Goal: Transaction & Acquisition: Obtain resource

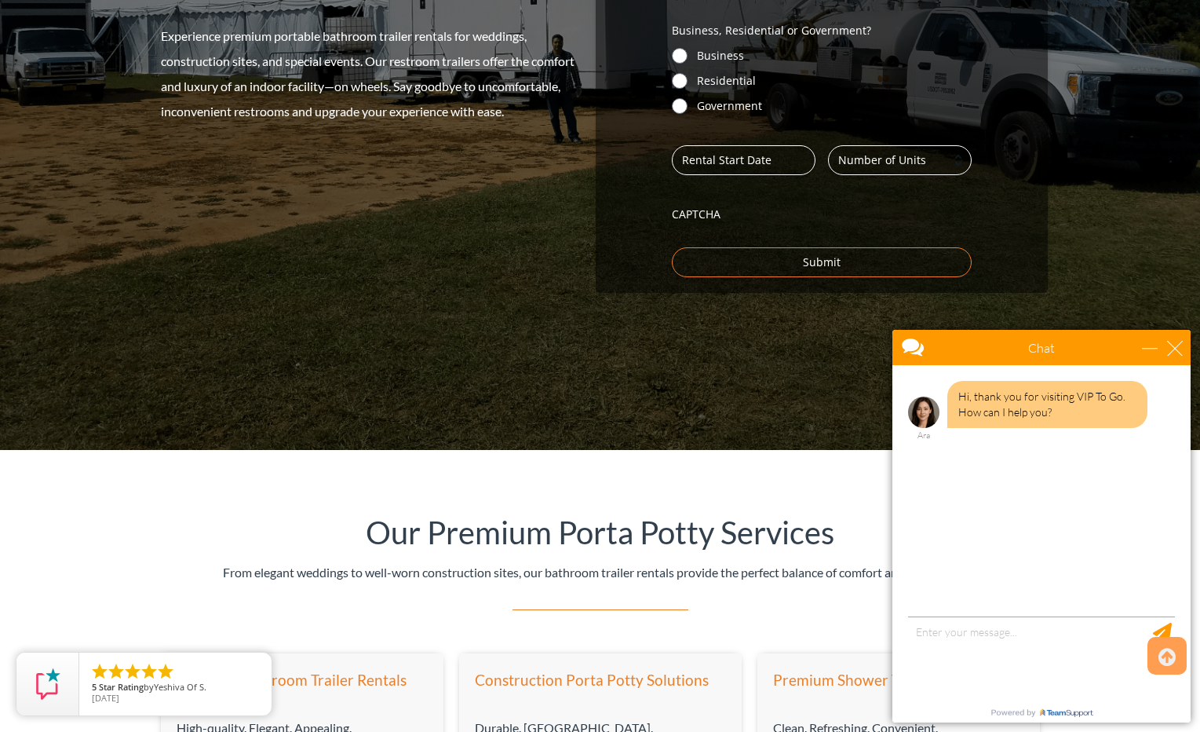
scroll to position [478, 0]
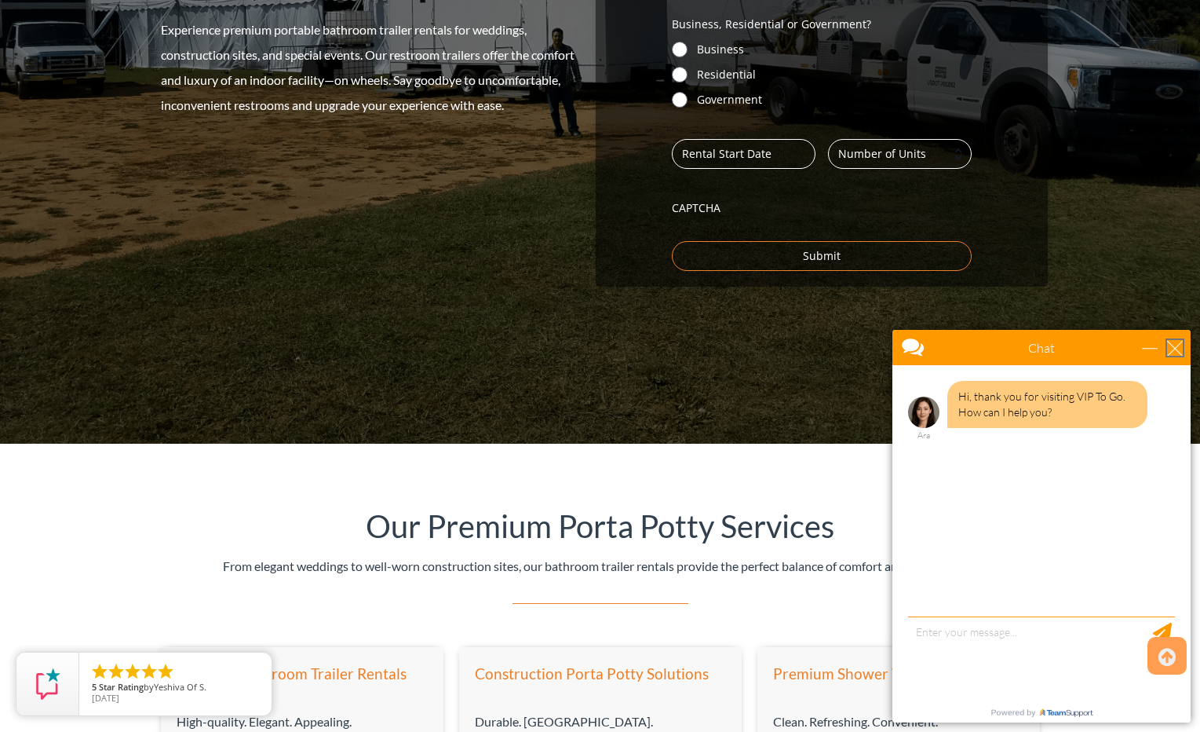
click at [1177, 351] on div "close" at bounding box center [1175, 348] width 16 height 16
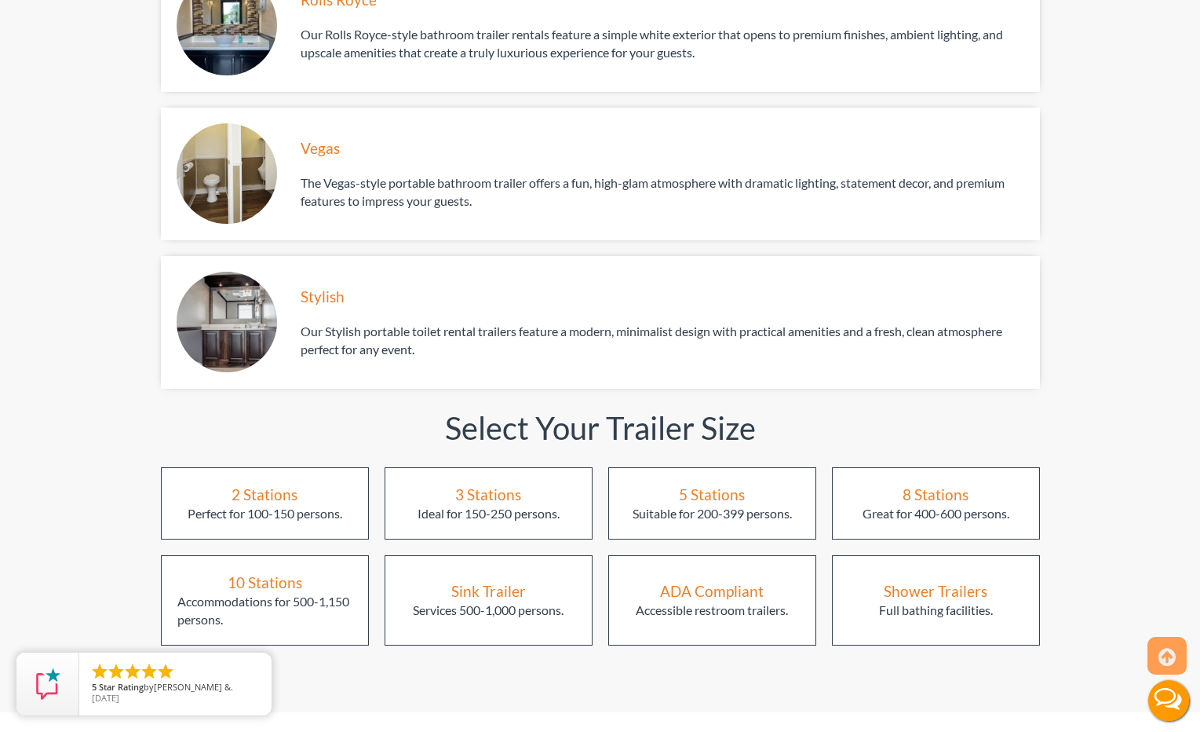
scroll to position [1782, 0]
click at [527, 469] on div "3 Stations Ideal for 150-250 persons." at bounding box center [489, 503] width 208 height 72
click at [484, 483] on div "3 Stations" at bounding box center [488, 493] width 66 height 21
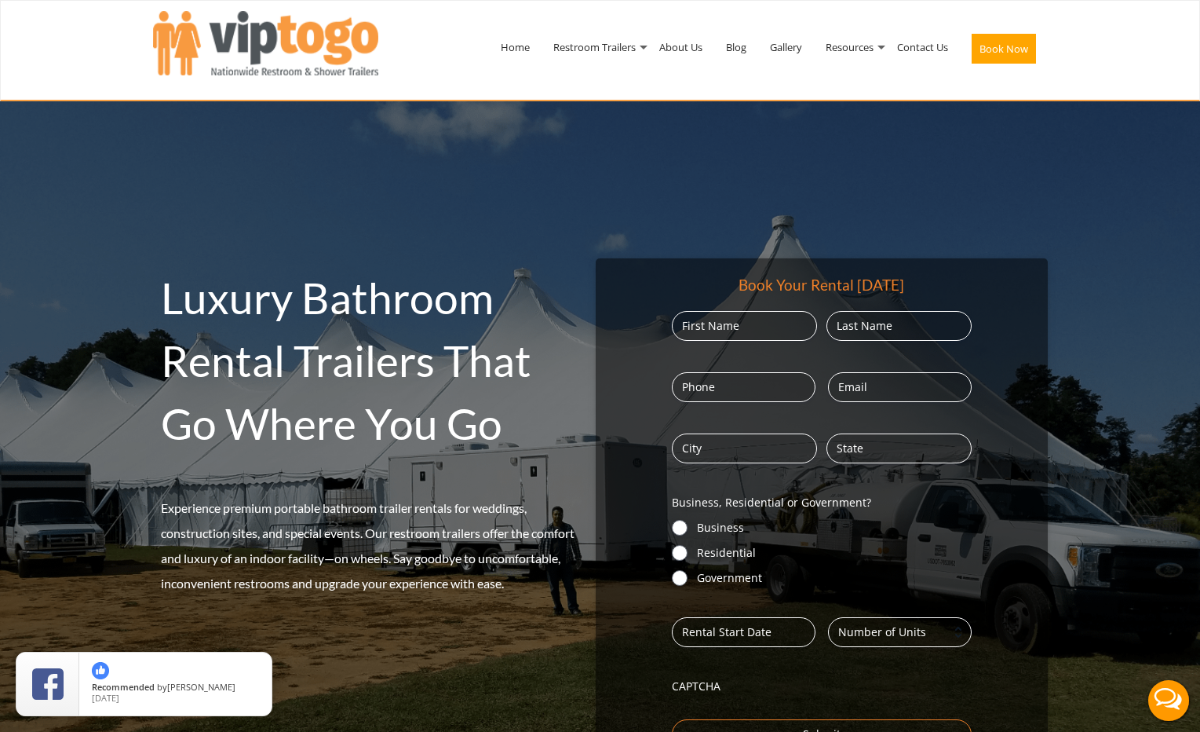
scroll to position [0, 0]
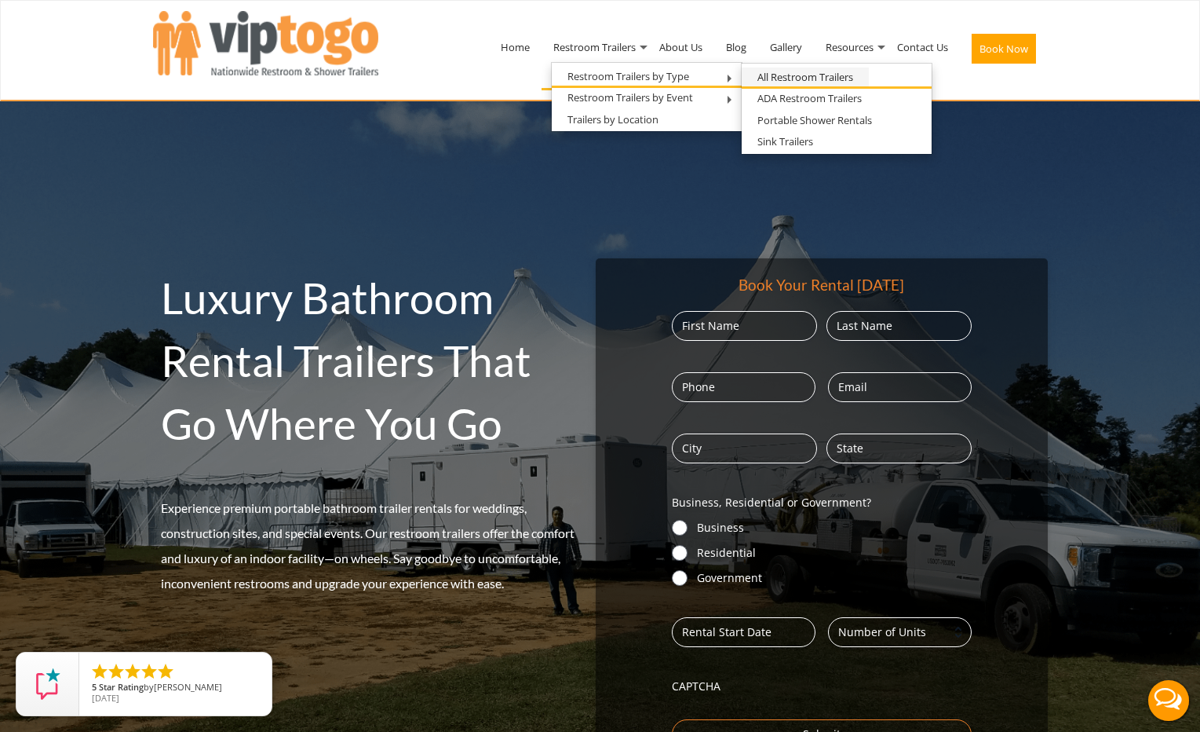
click at [769, 71] on link "All Restroom Trailers" at bounding box center [805, 77] width 127 height 20
click at [797, 71] on link "All Restroom Trailers" at bounding box center [805, 77] width 127 height 20
click at [790, 76] on link "All Restroom Trailers" at bounding box center [805, 77] width 127 height 20
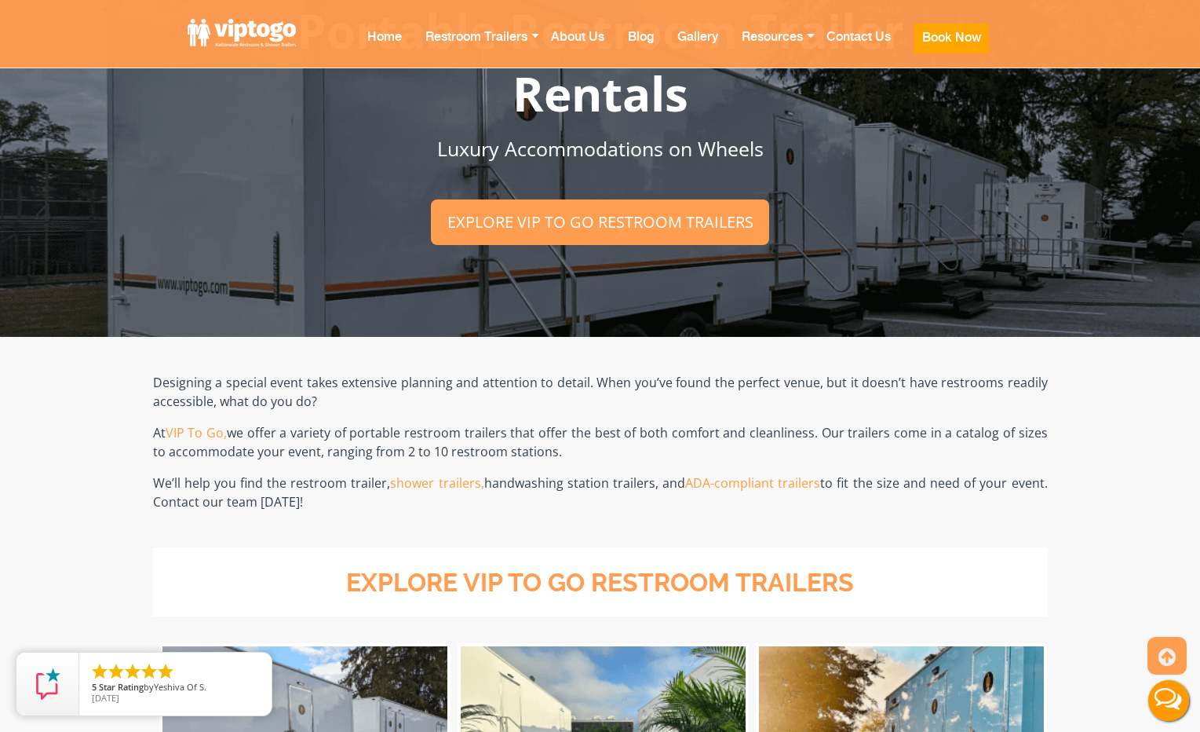
scroll to position [79, 0]
click at [259, 663] on icon "close" at bounding box center [256, 668] width 16 height 16
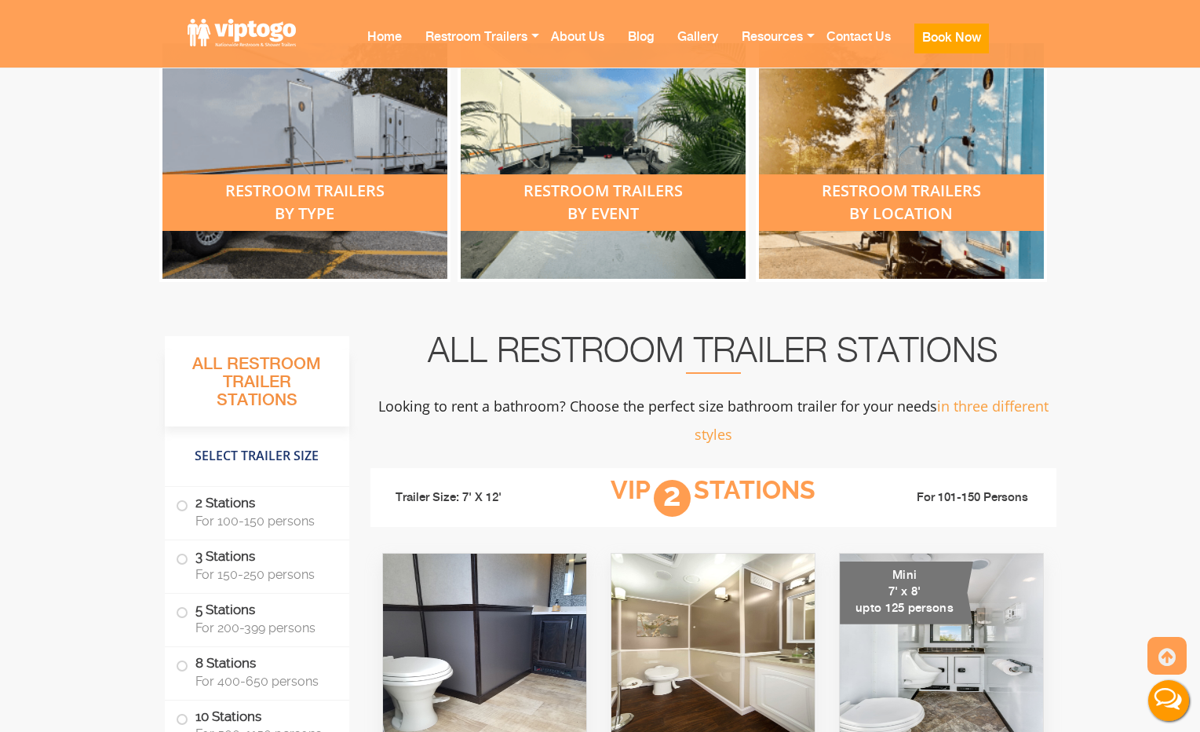
scroll to position [695, 0]
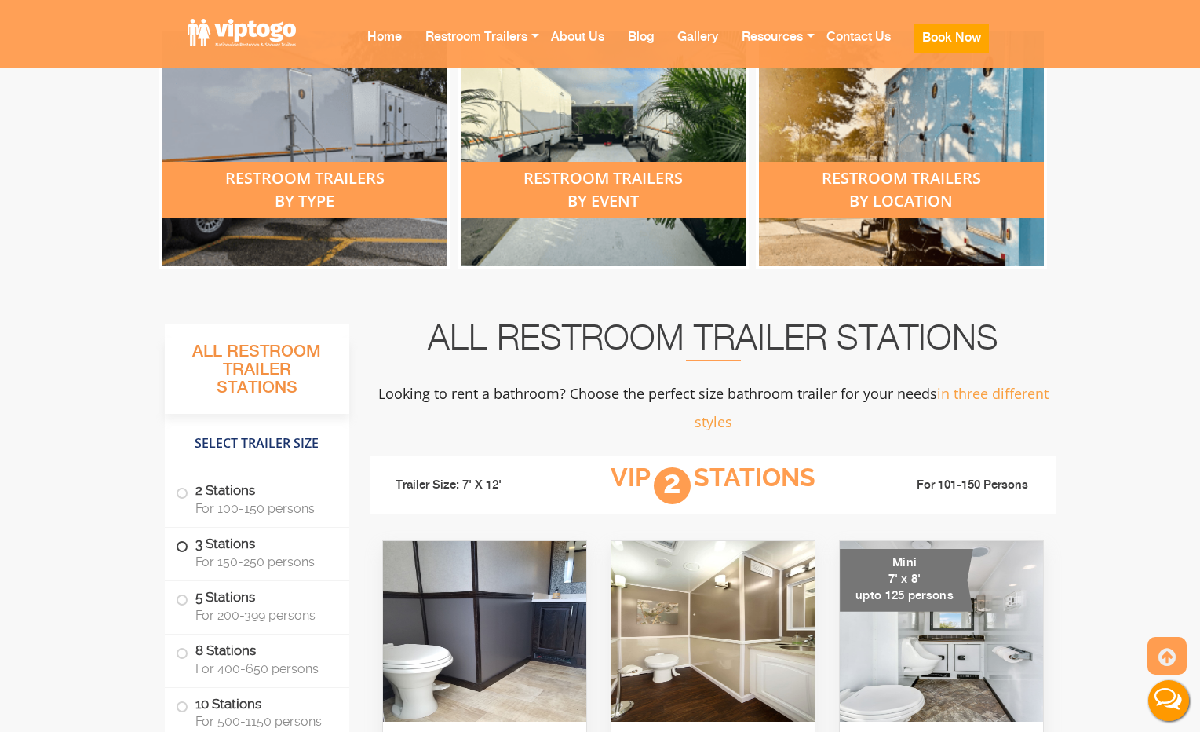
click at [179, 544] on span at bounding box center [182, 546] width 6 height 6
click at [185, 543] on span at bounding box center [182, 546] width 6 height 6
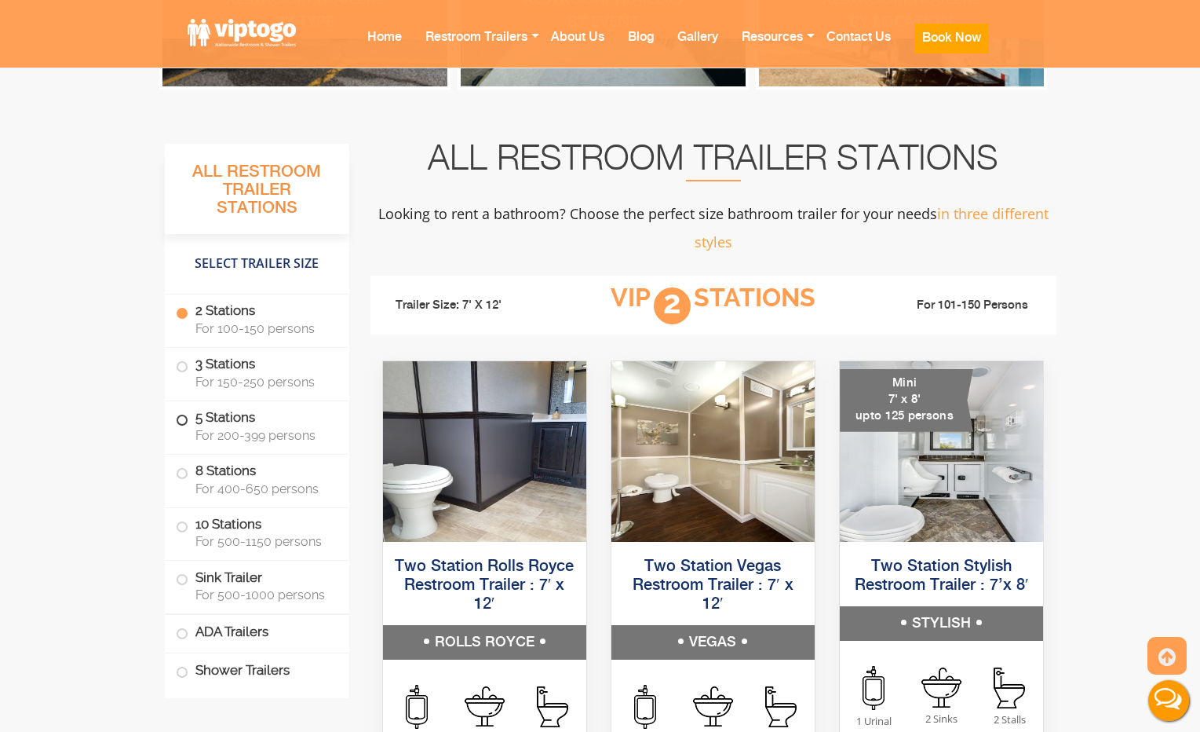
scroll to position [874, 0]
click at [199, 364] on label "3 Stations For 150-250 persons" at bounding box center [257, 372] width 162 height 49
click at [184, 364] on span at bounding box center [182, 367] width 6 height 6
click at [184, 313] on span at bounding box center [182, 314] width 6 height 6
click at [179, 364] on span at bounding box center [182, 367] width 6 height 6
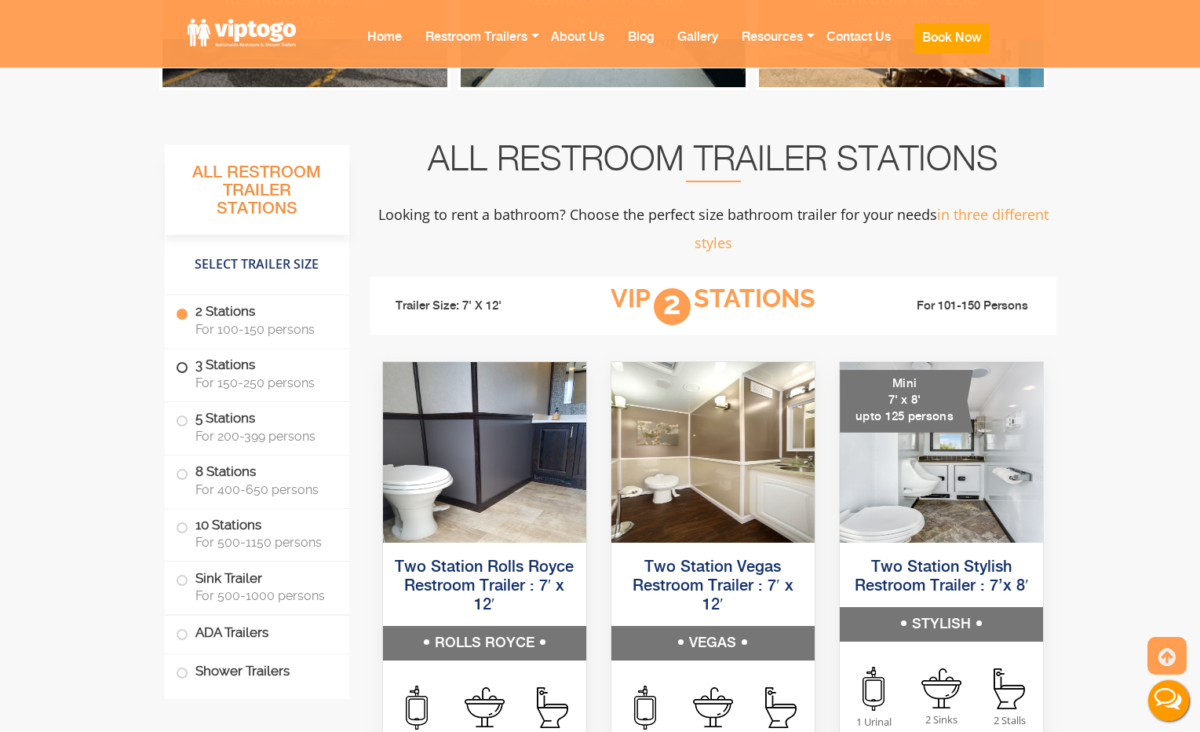
click at [179, 364] on span at bounding box center [182, 367] width 6 height 6
click at [202, 367] on label "3 Stations For 150-250 persons" at bounding box center [257, 372] width 162 height 49
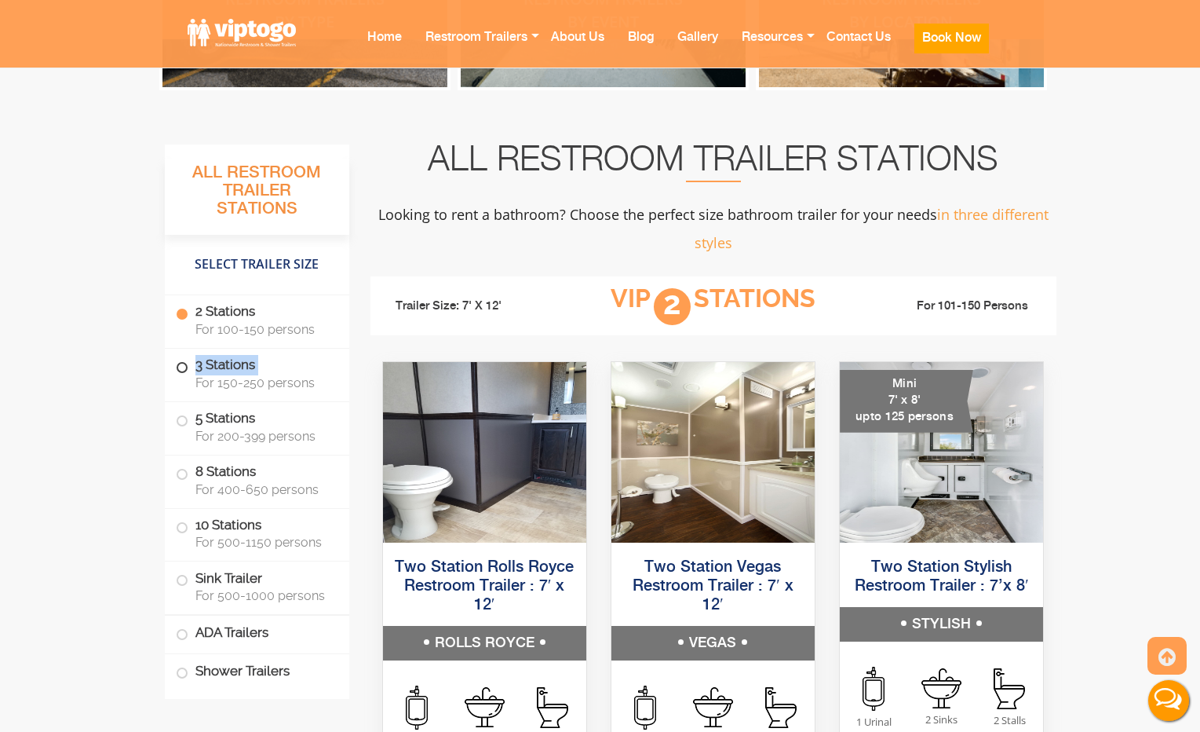
click at [202, 367] on label "3 Stations For 150-250 persons" at bounding box center [257, 372] width 162 height 49
click at [181, 365] on span at bounding box center [182, 367] width 6 height 6
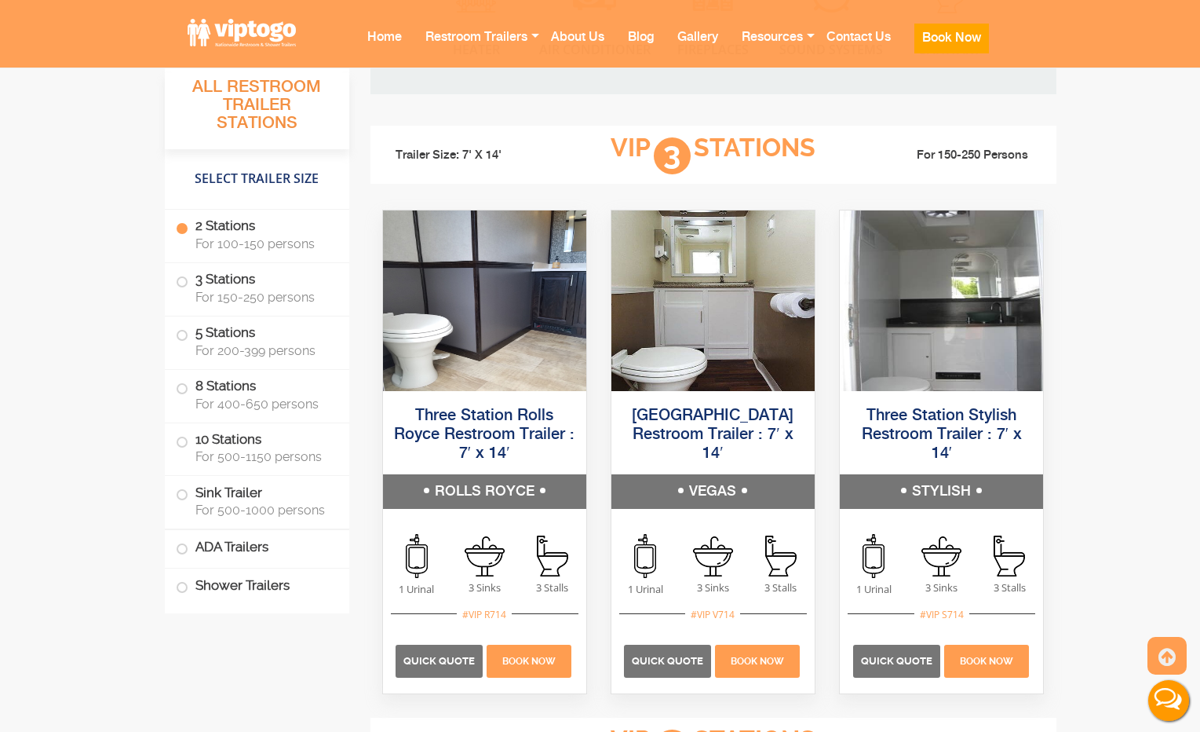
scroll to position [2005, 0]
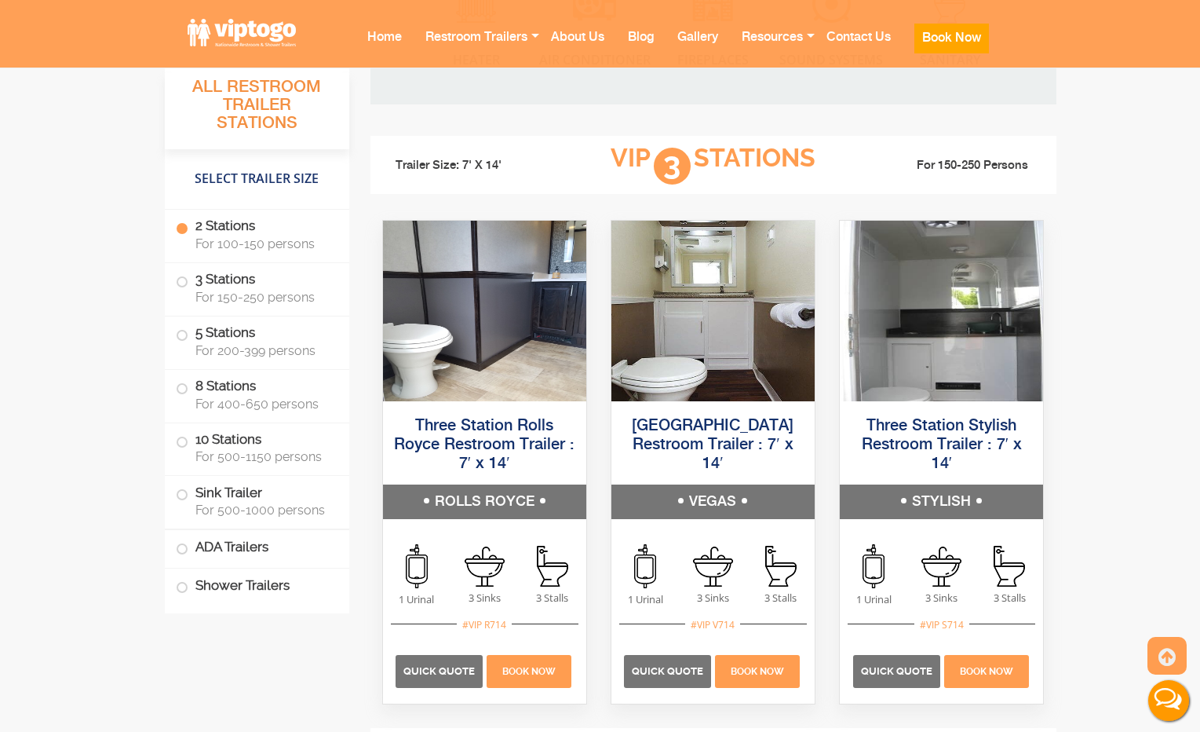
click at [542, 495] on h5 "ROLLS ROYCE" at bounding box center [484, 501] width 203 height 35
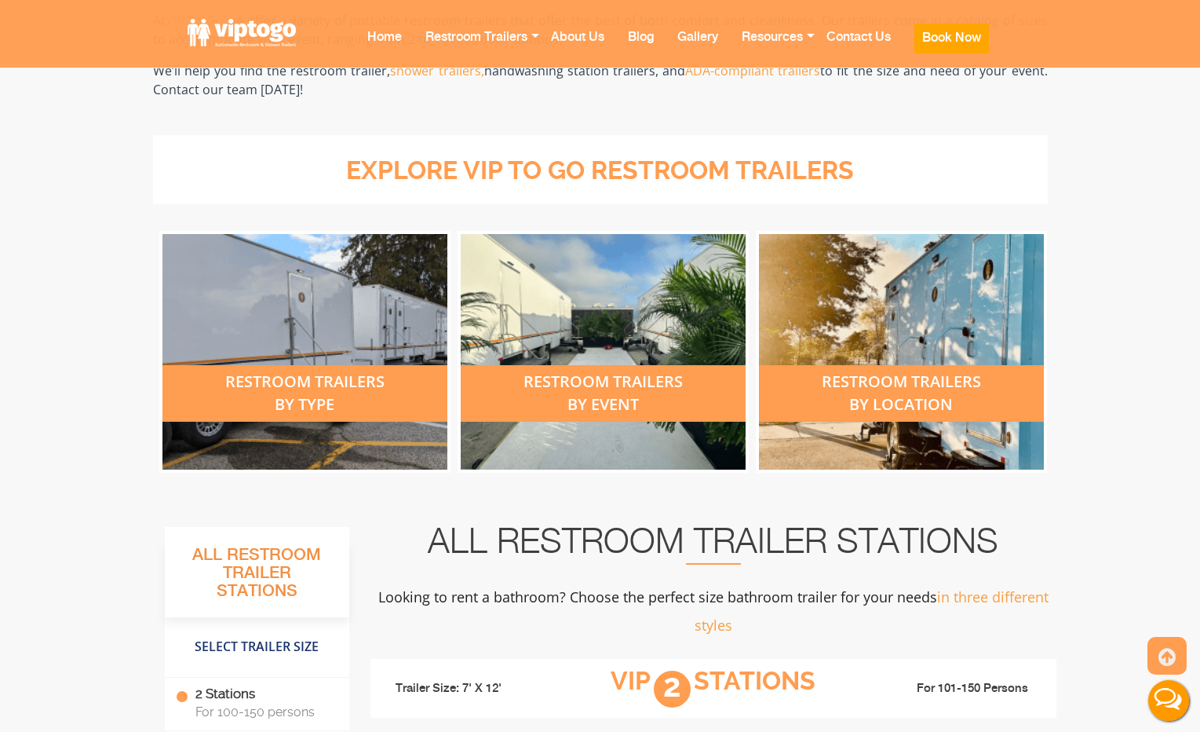
scroll to position [498, 0]
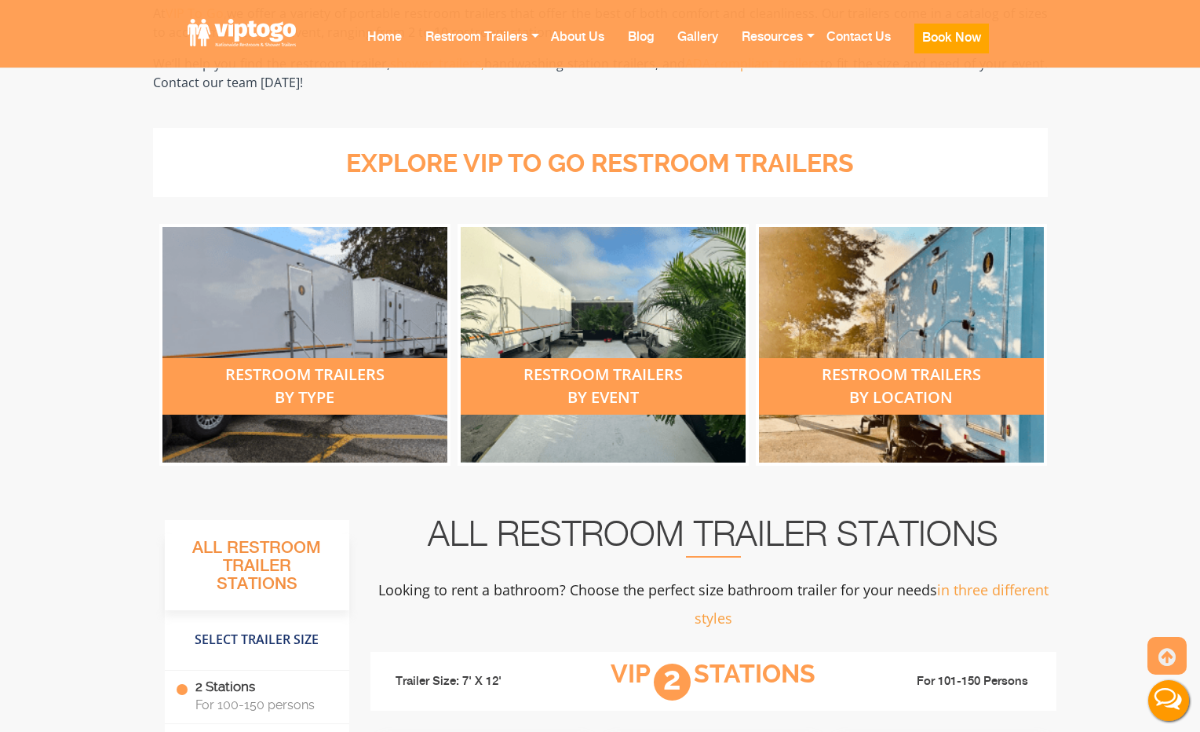
click at [902, 396] on div "restroom trailers by location" at bounding box center [901, 386] width 285 height 57
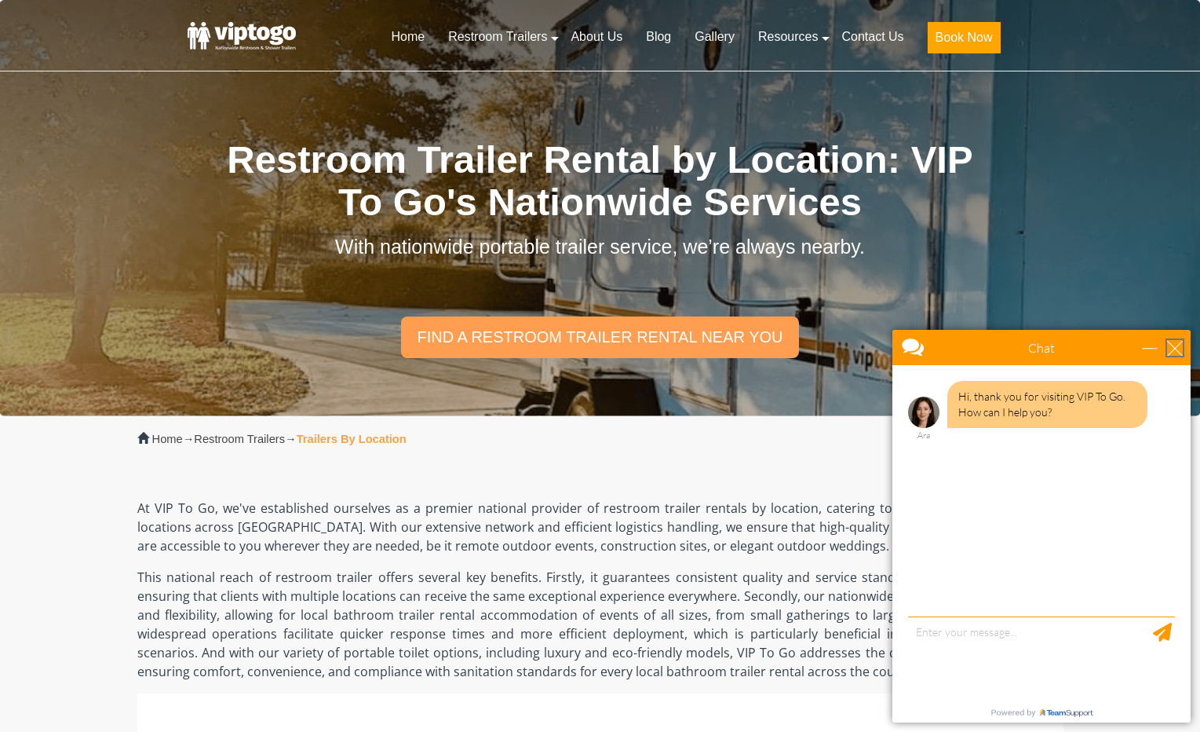
click at [1177, 341] on div "close" at bounding box center [1175, 348] width 16 height 16
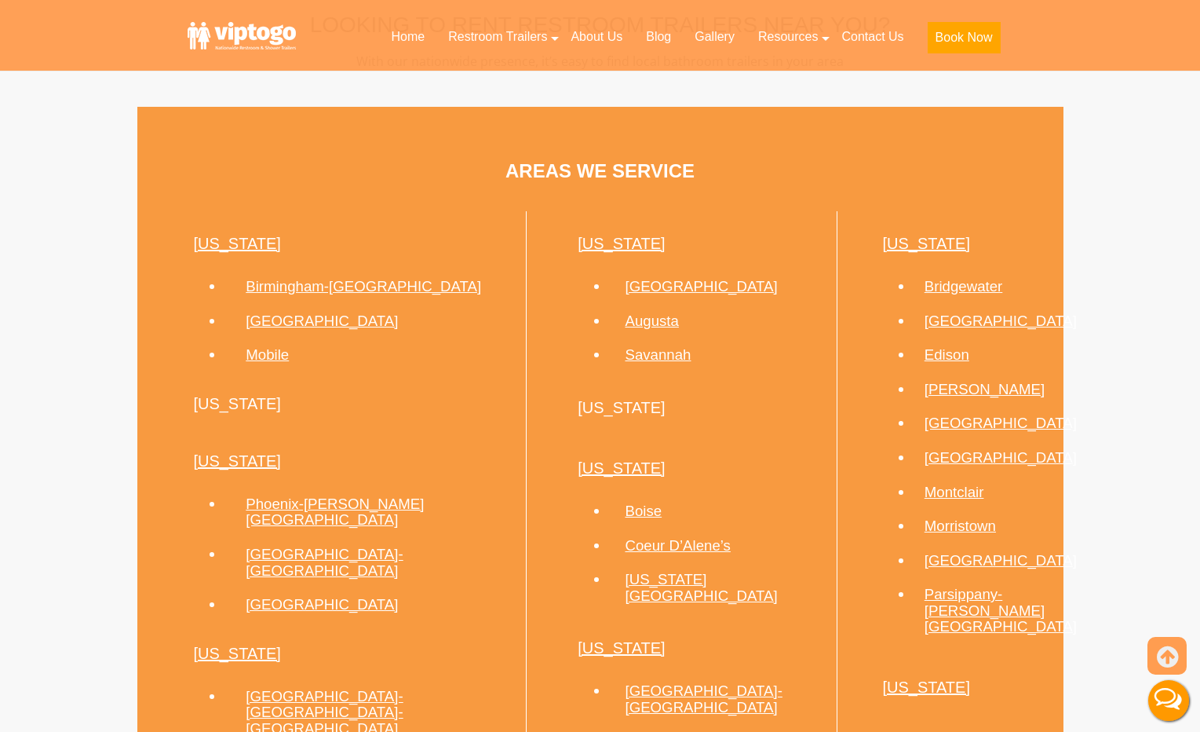
scroll to position [713, 0]
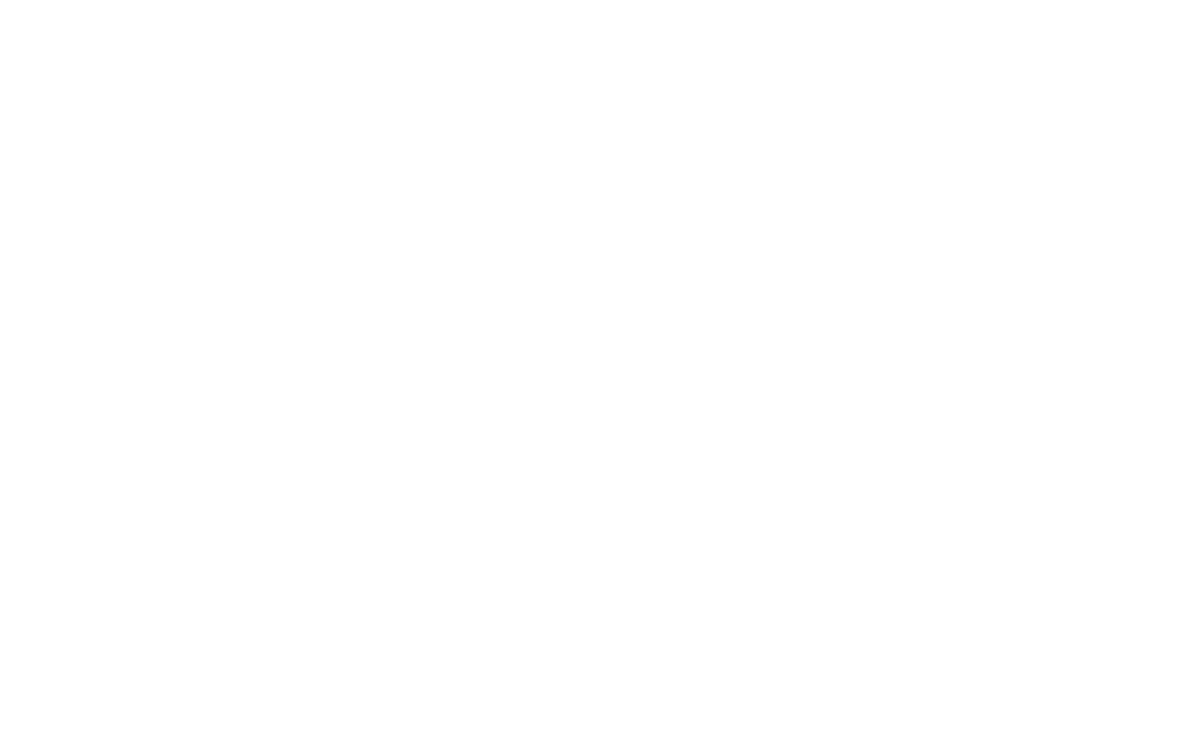
click at [848, 416] on div "Designing a special event takes extensive planning and attention to detail. Whe…" at bounding box center [600, 521] width 895 height 210
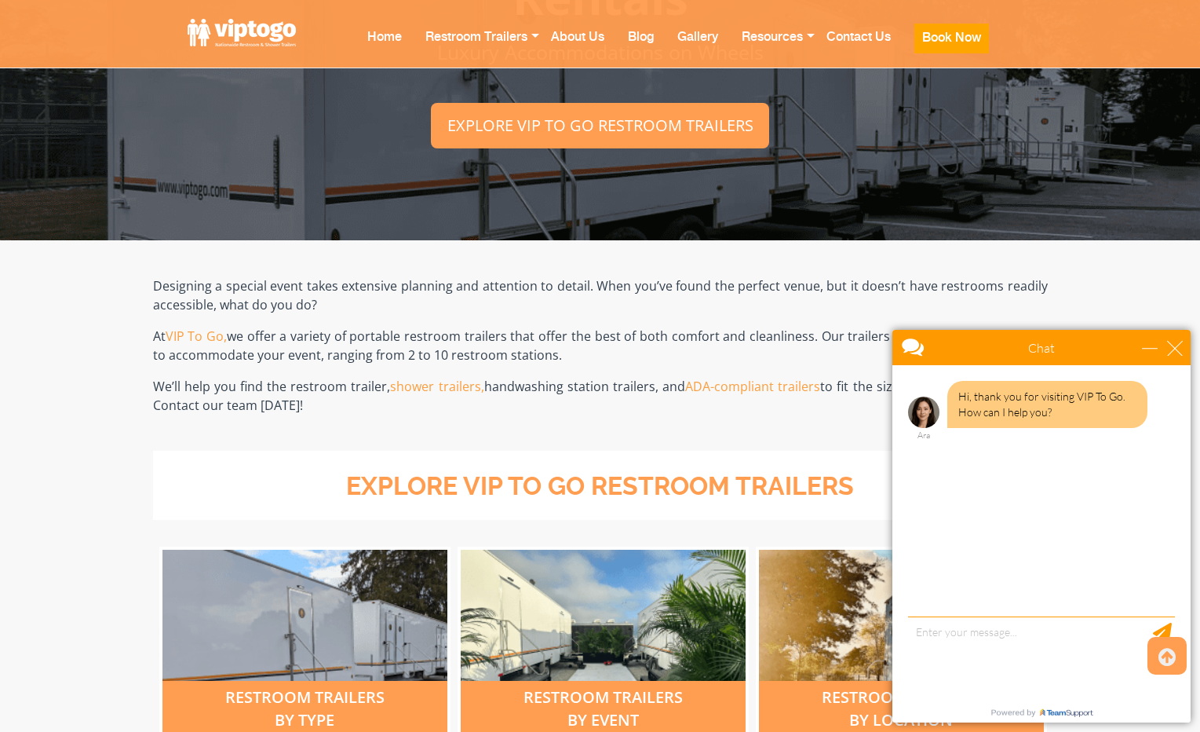
scroll to position [190, 0]
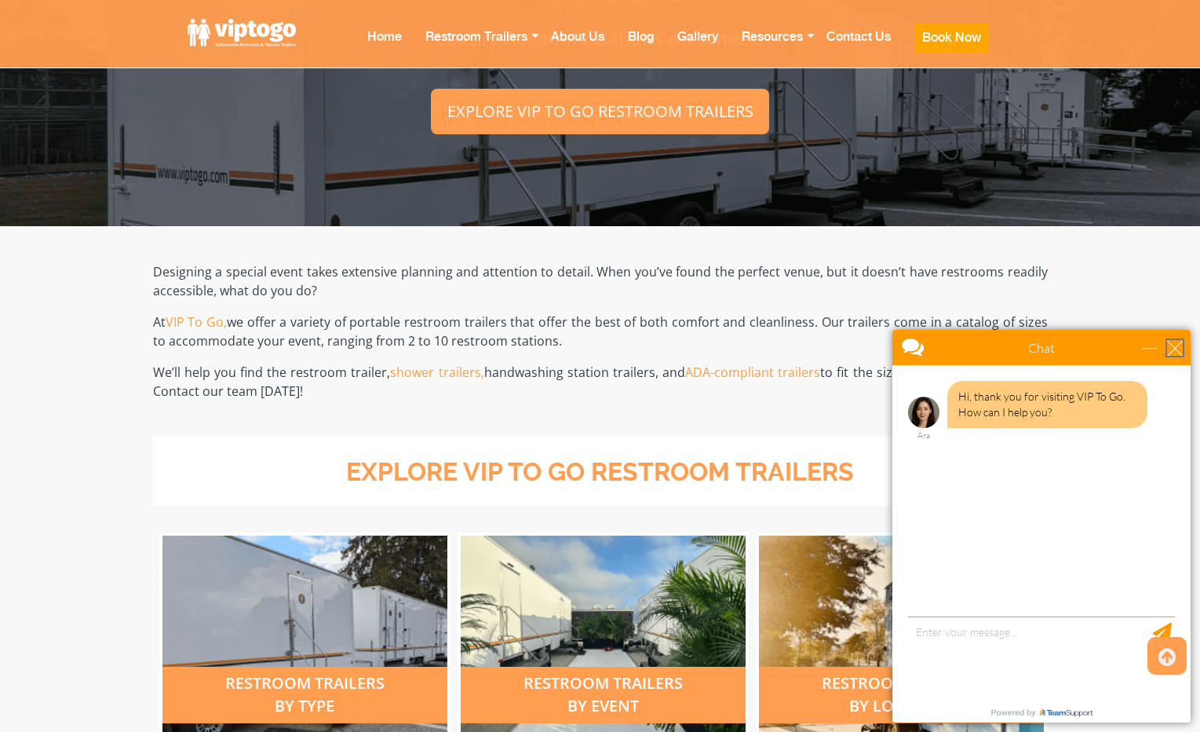
click at [1177, 345] on div "close" at bounding box center [1175, 348] width 16 height 16
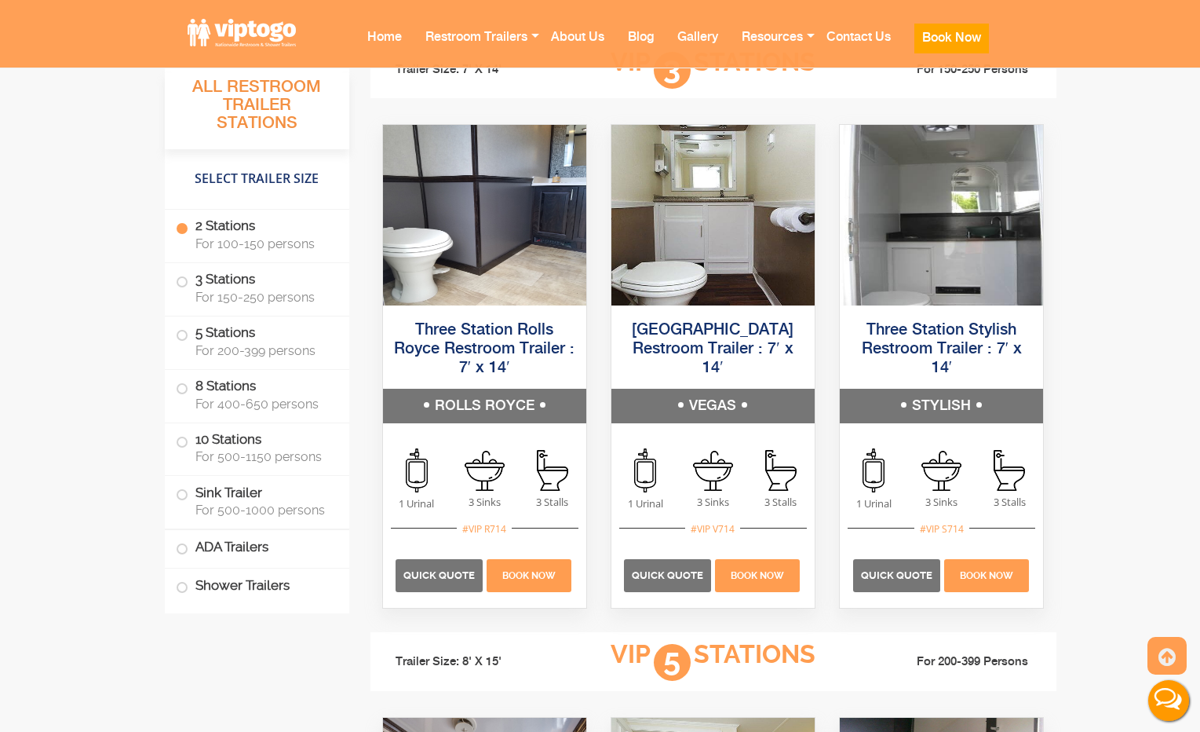
scroll to position [2100, 0]
click at [430, 569] on span "Quick Quote" at bounding box center [438, 575] width 71 height 12
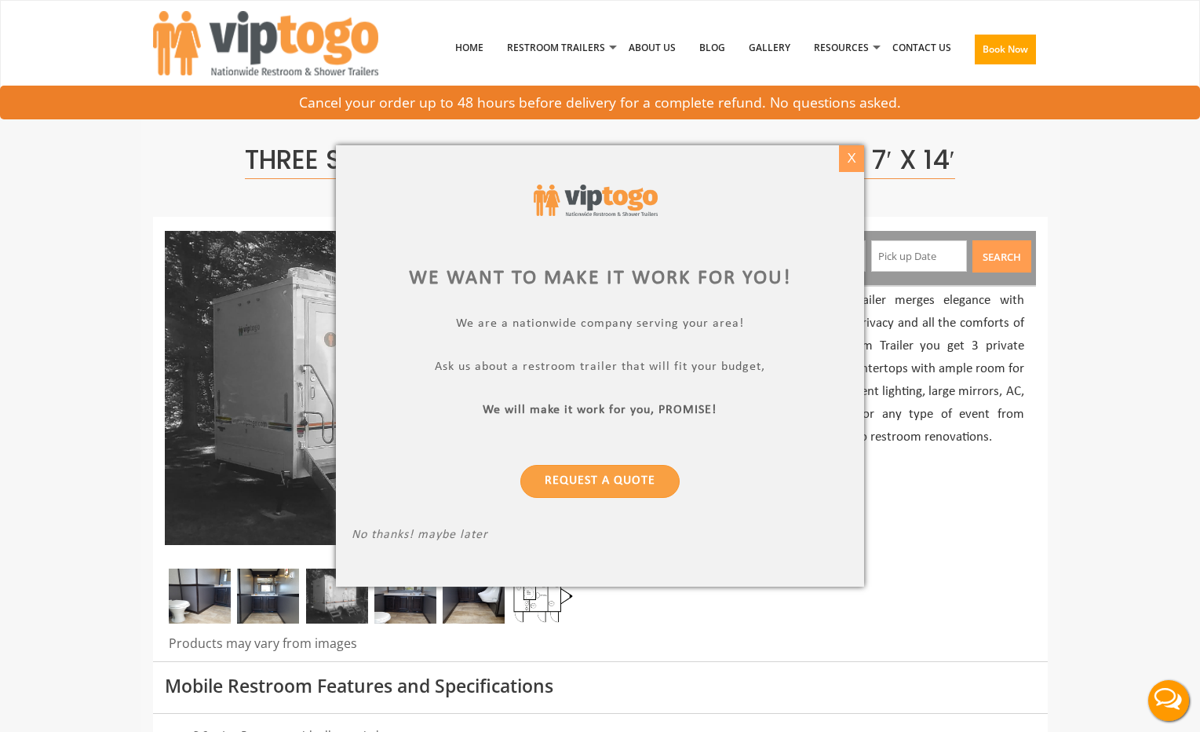
click at [852, 152] on div "X" at bounding box center [852, 158] width 24 height 27
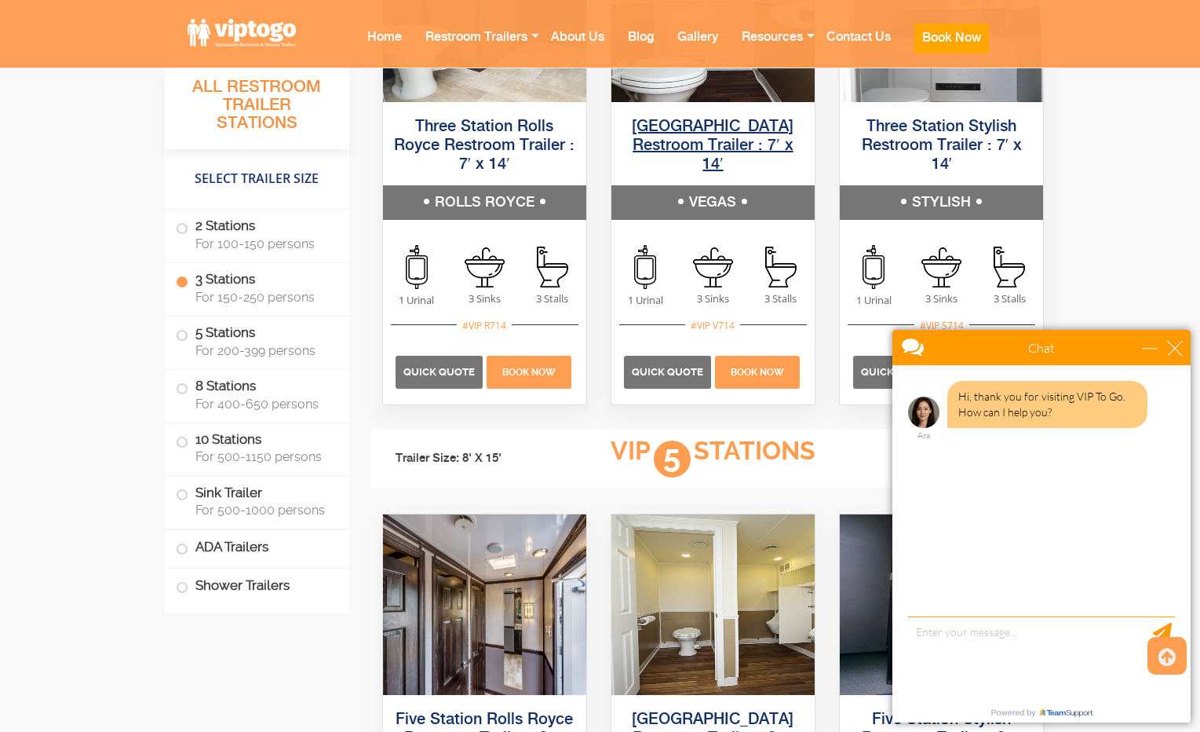
scroll to position [2362, 0]
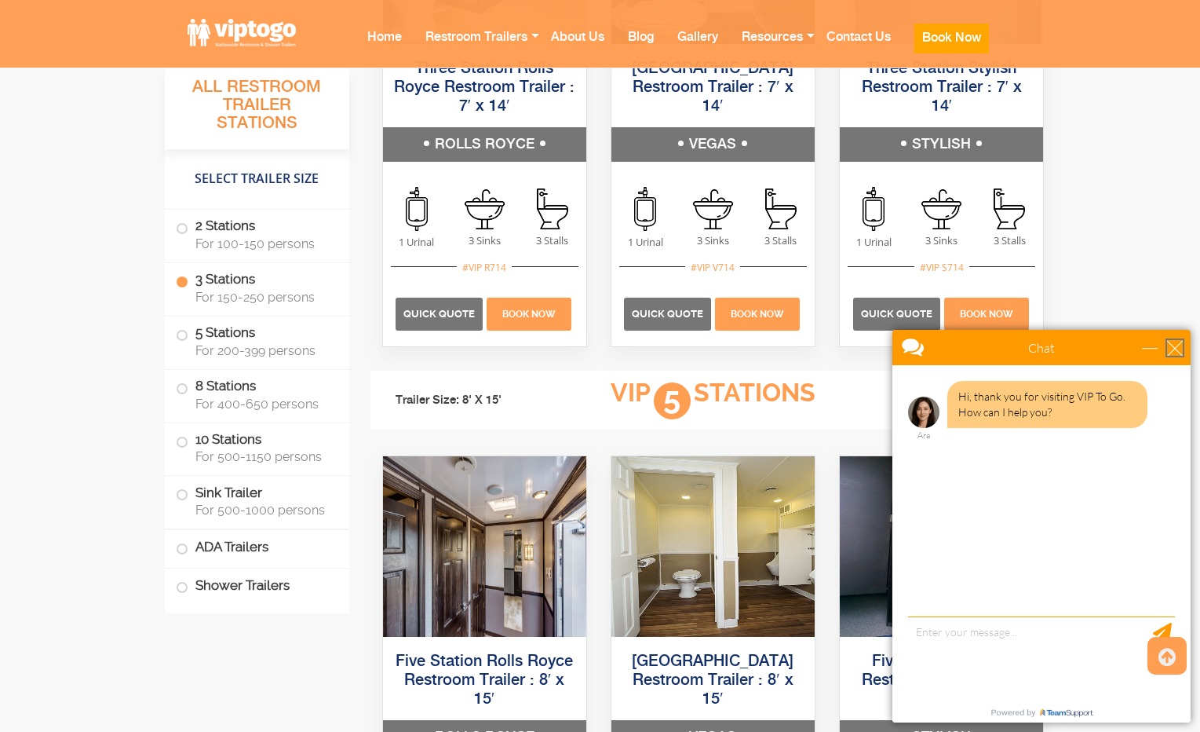
click at [1174, 345] on div "close" at bounding box center [1175, 348] width 16 height 16
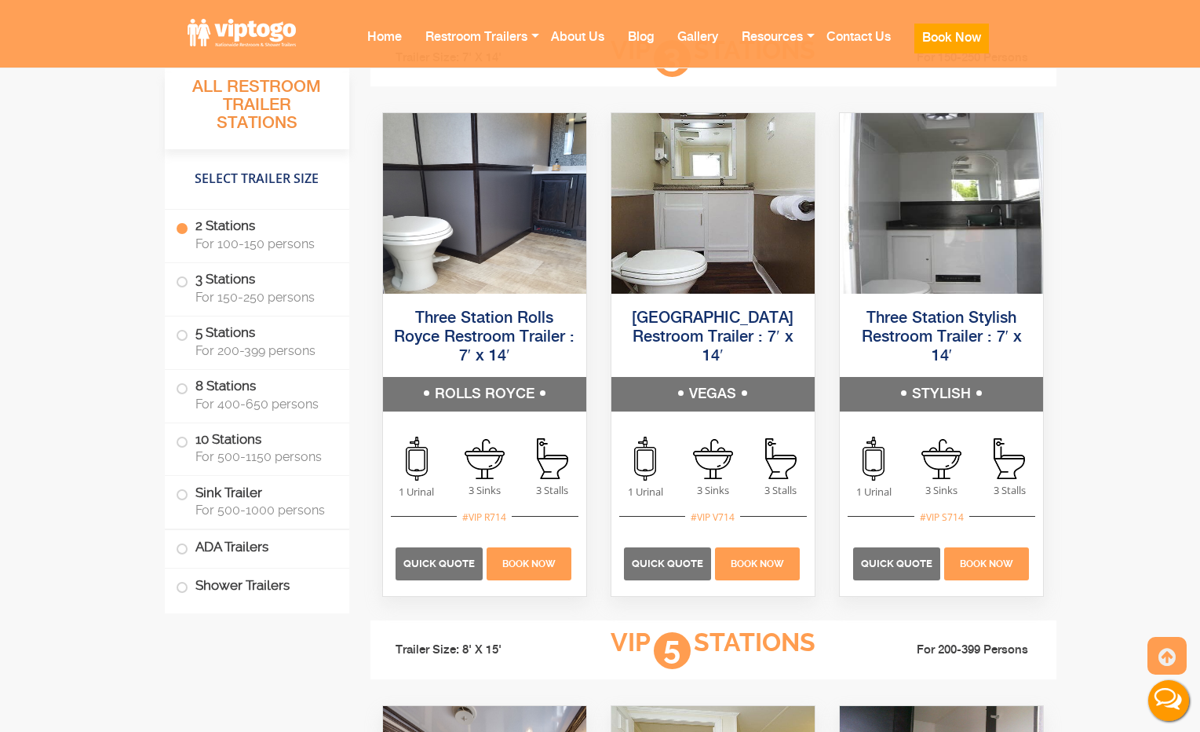
scroll to position [2094, 0]
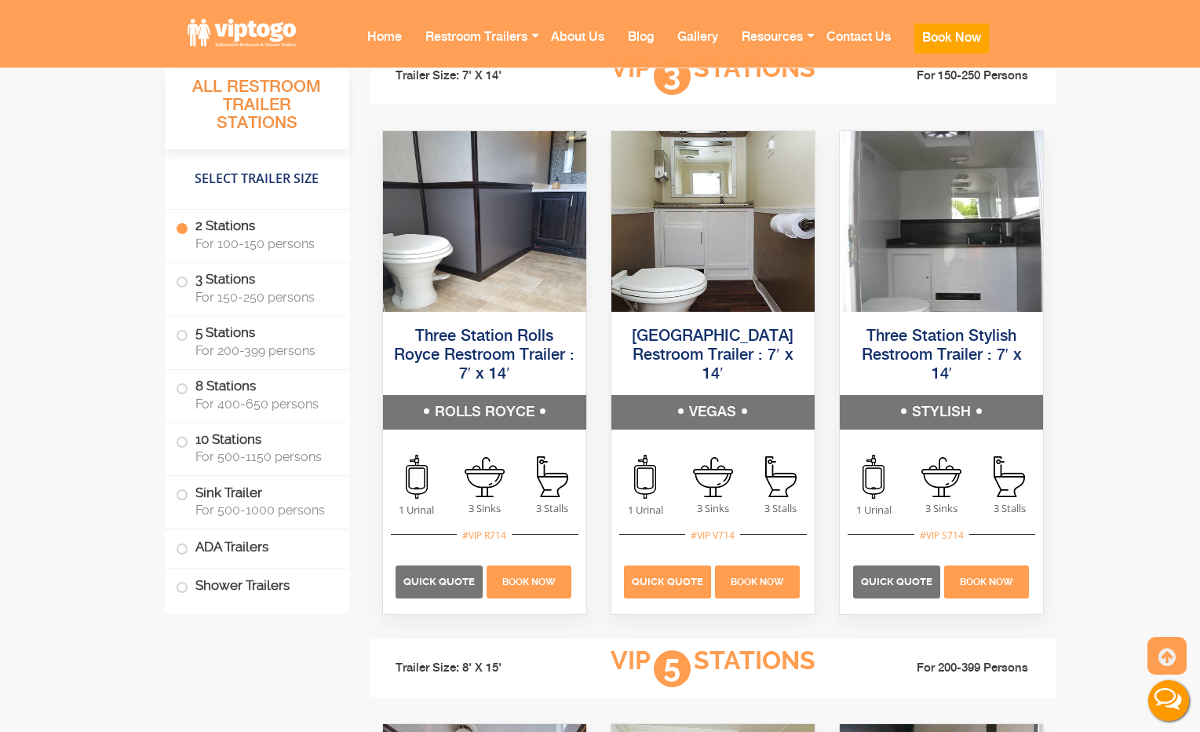
click at [675, 575] on span "Quick Quote" at bounding box center [667, 581] width 71 height 12
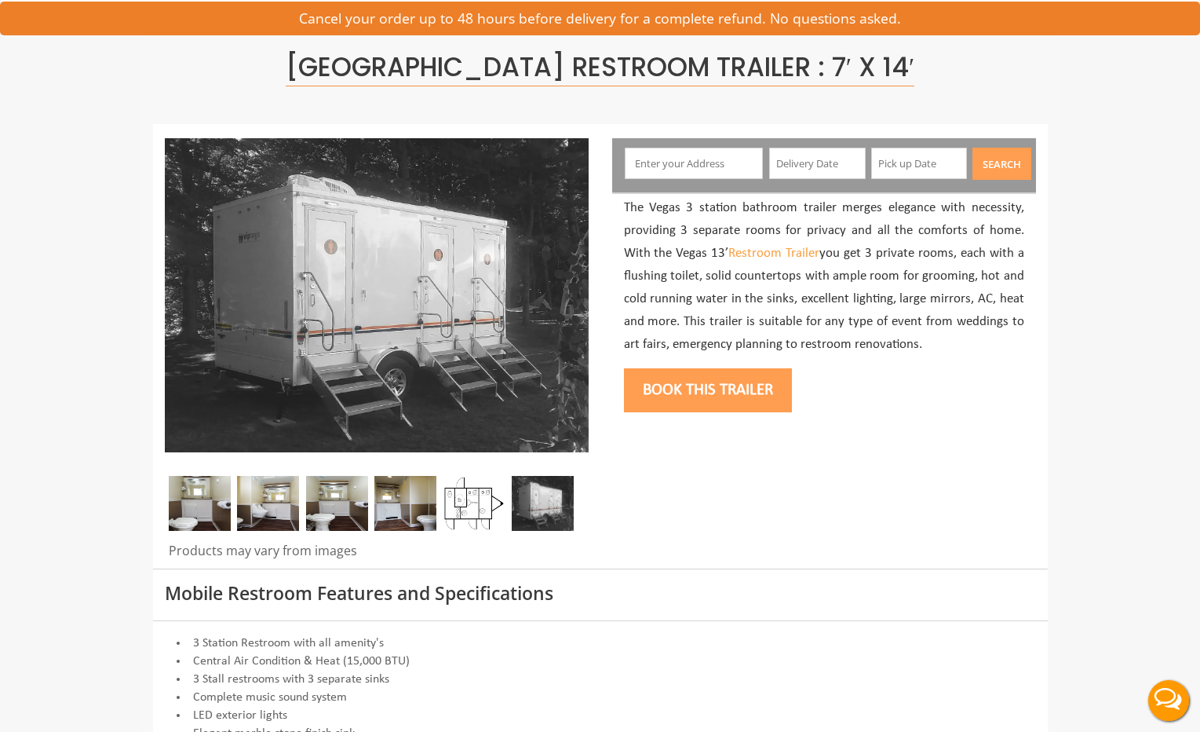
scroll to position [60, 0]
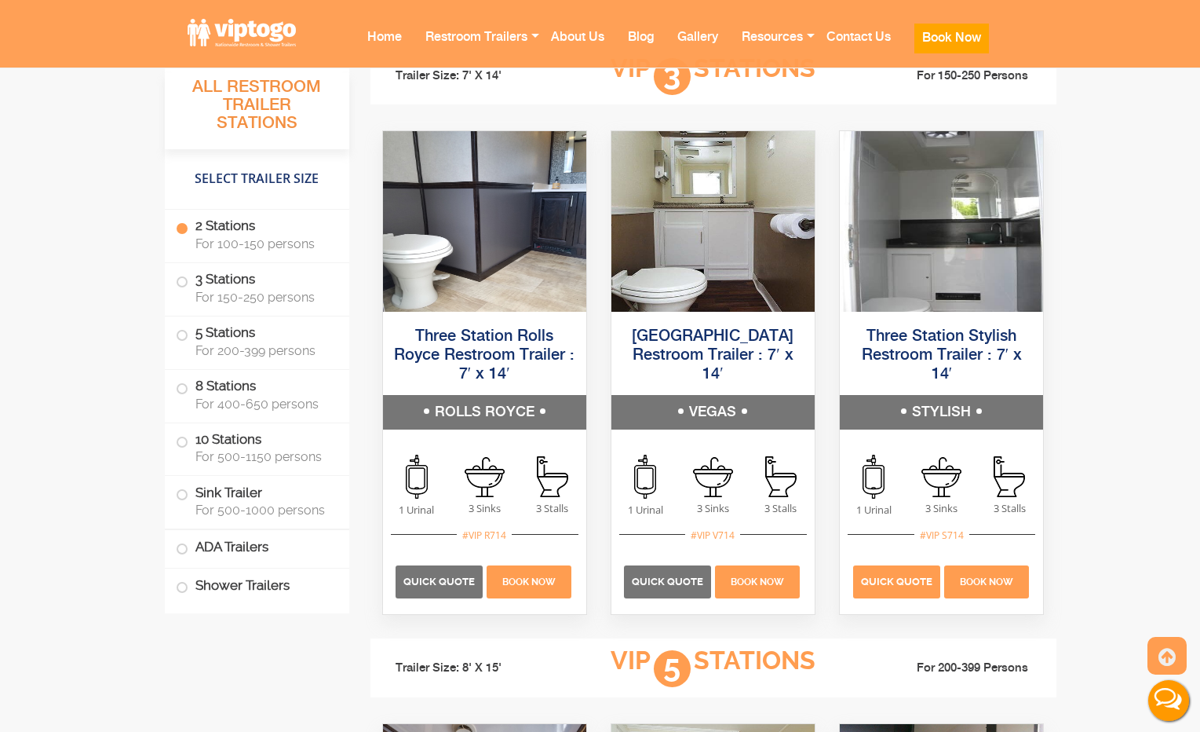
click at [897, 575] on span "Quick Quote" at bounding box center [896, 581] width 71 height 12
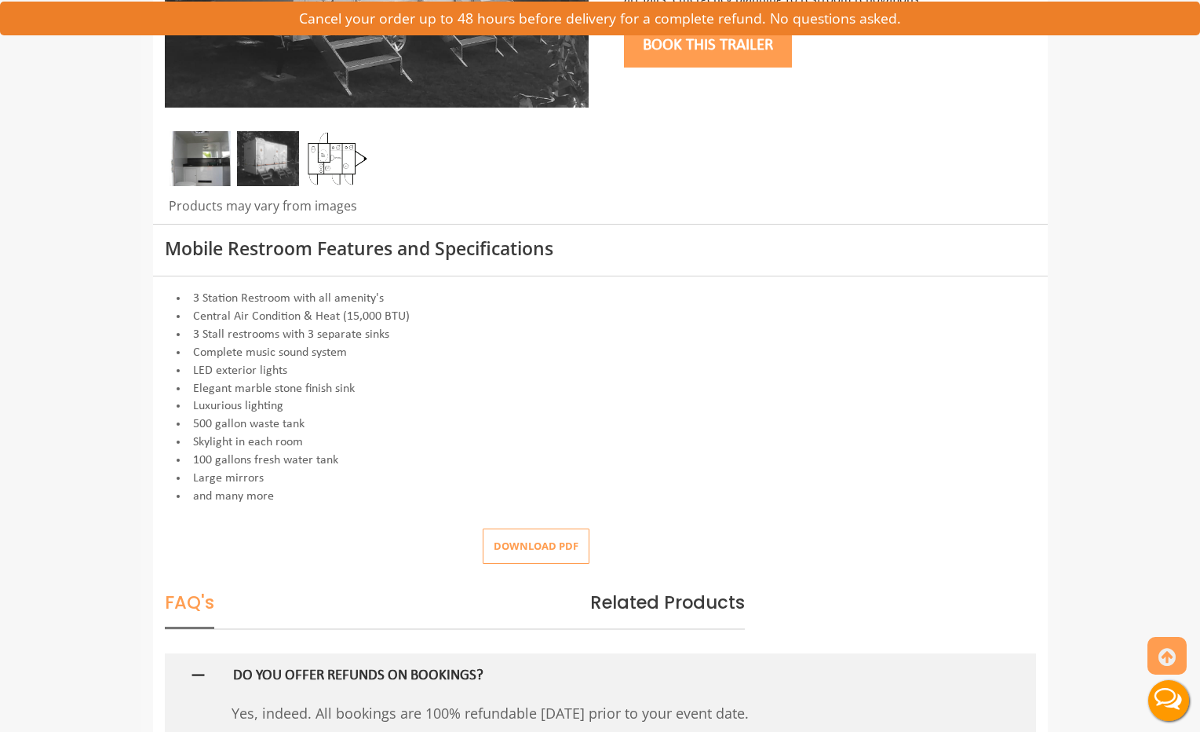
scroll to position [435, 0]
